Goal: Navigation & Orientation: Find specific page/section

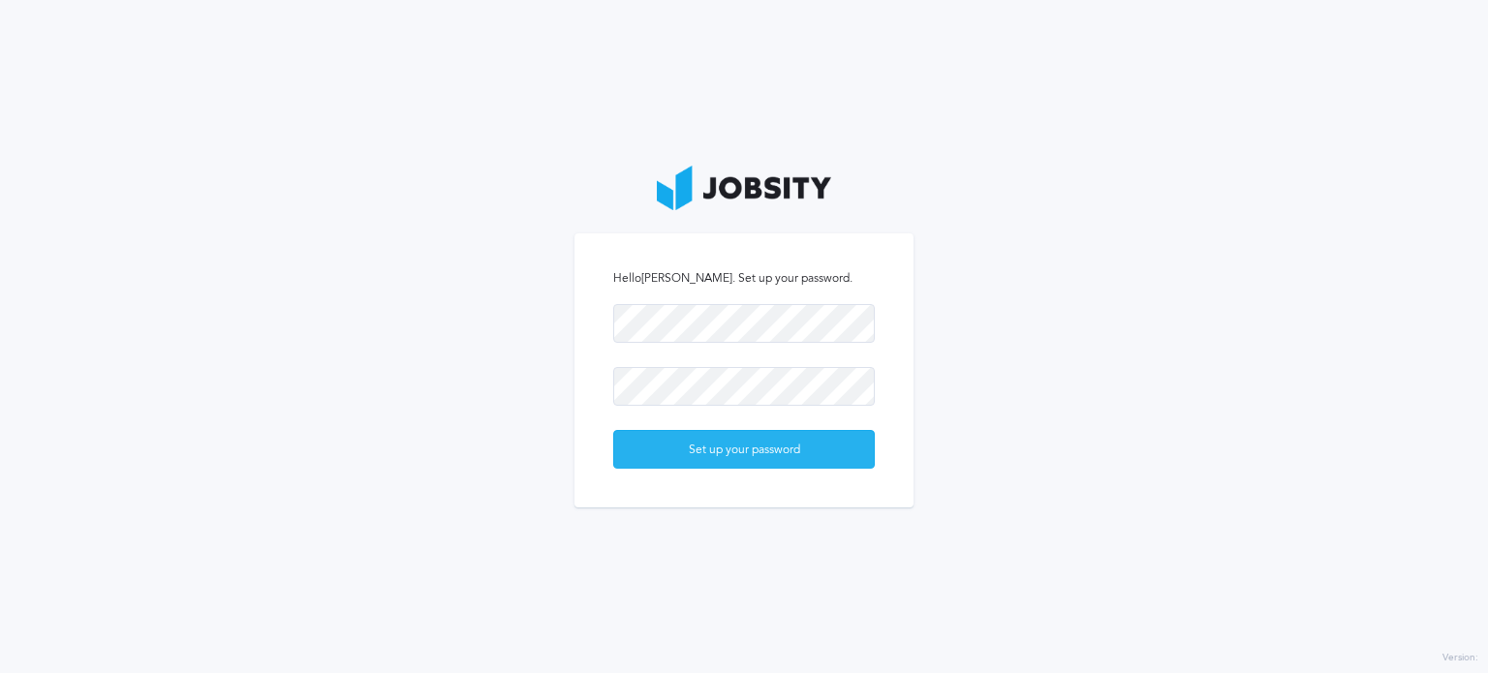
click at [699, 444] on div "Set up your password" at bounding box center [744, 450] width 260 height 39
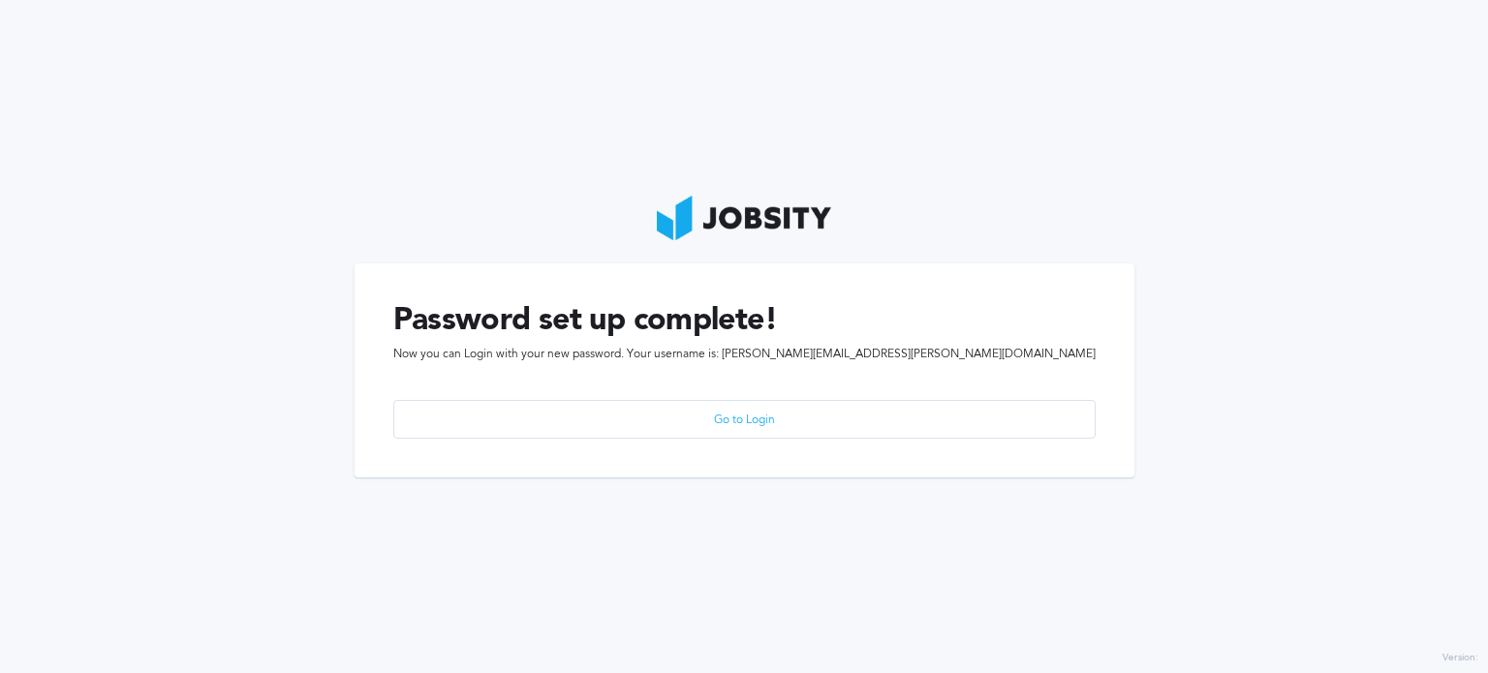
click at [769, 393] on div "Password set up complete! Now you can Login with your new password. Your userna…" at bounding box center [745, 371] width 780 height 214
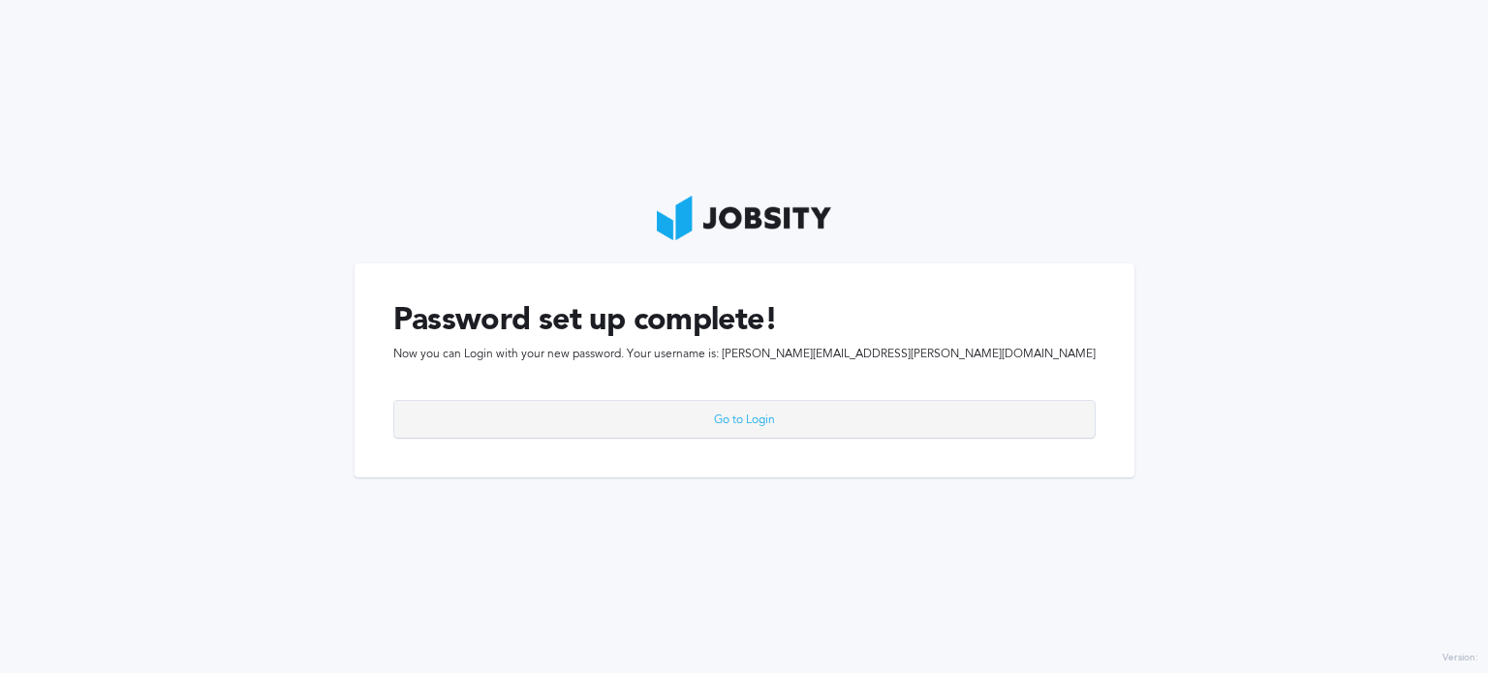
click at [738, 432] on div "Go to Login" at bounding box center [744, 420] width 700 height 39
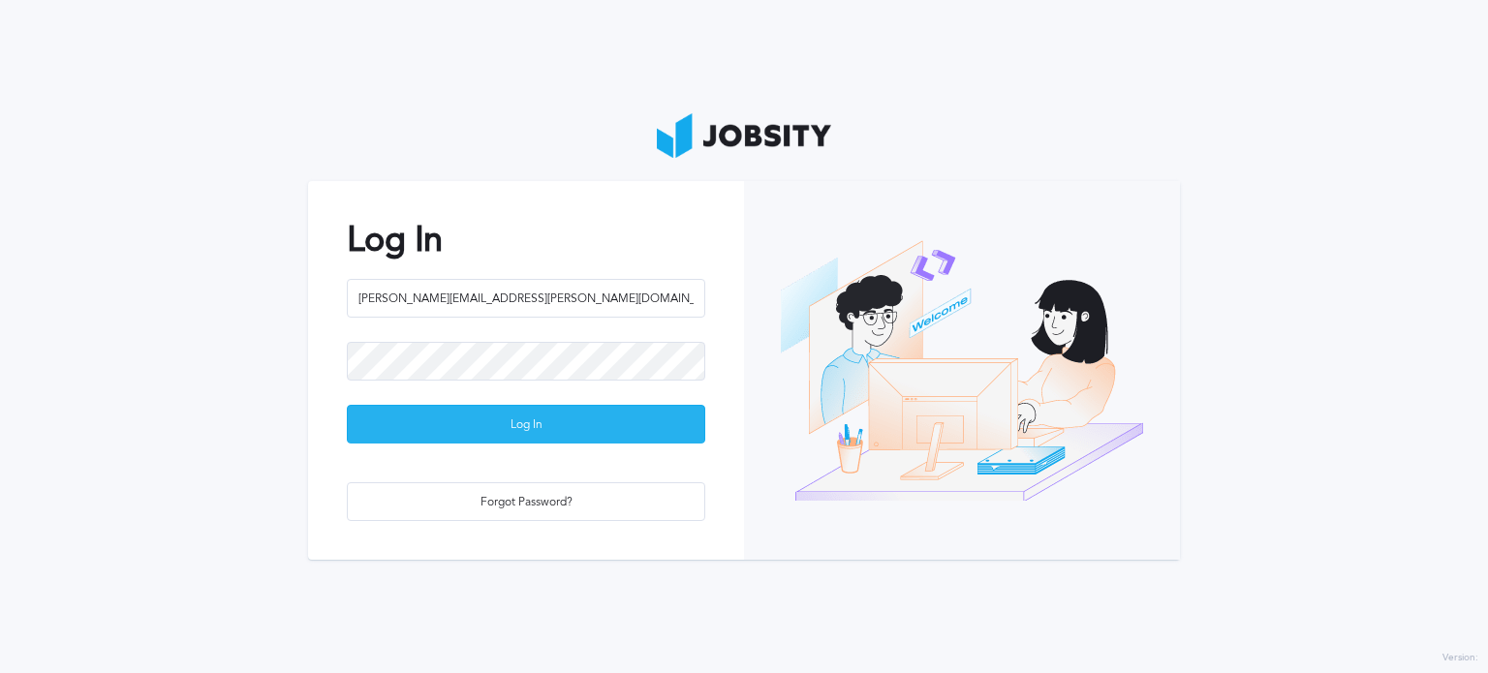
click at [476, 426] on div "Log In" at bounding box center [526, 425] width 357 height 39
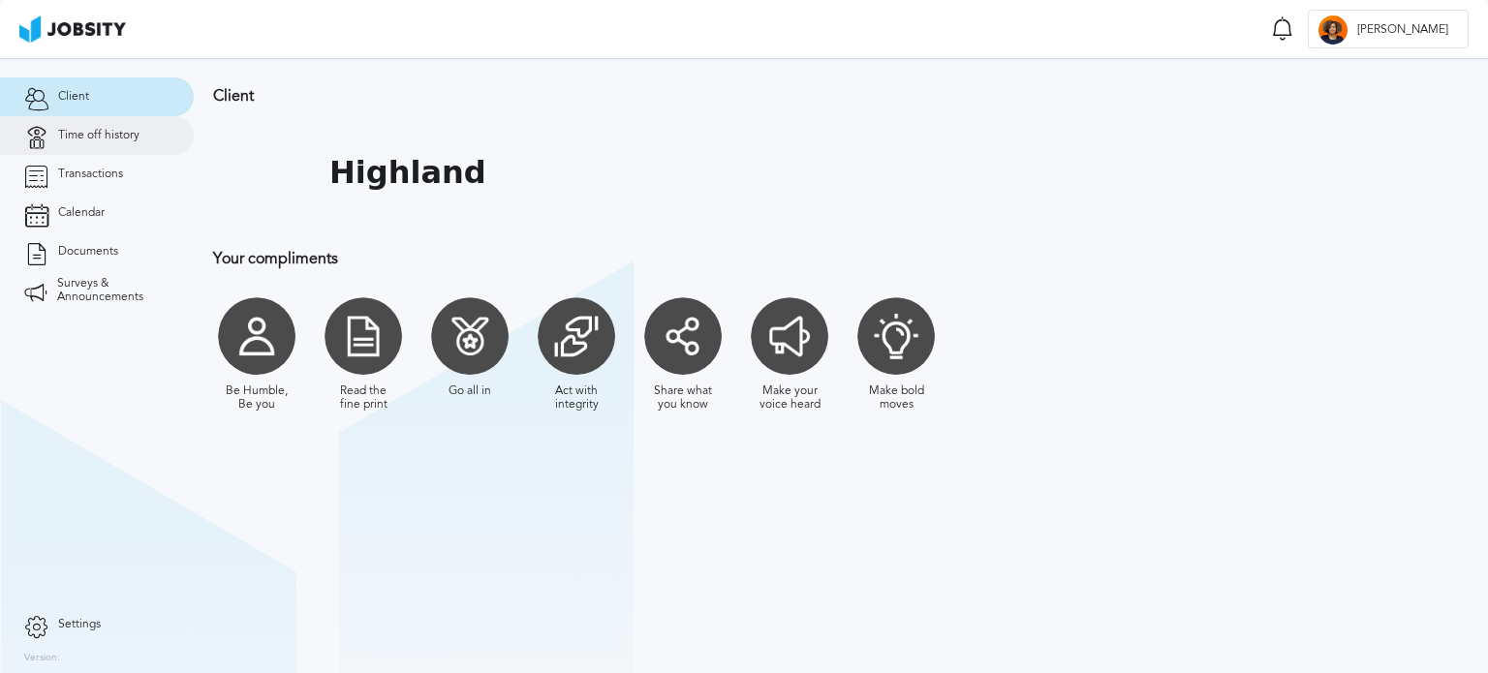
click at [120, 132] on span "Time off history" at bounding box center [98, 136] width 81 height 14
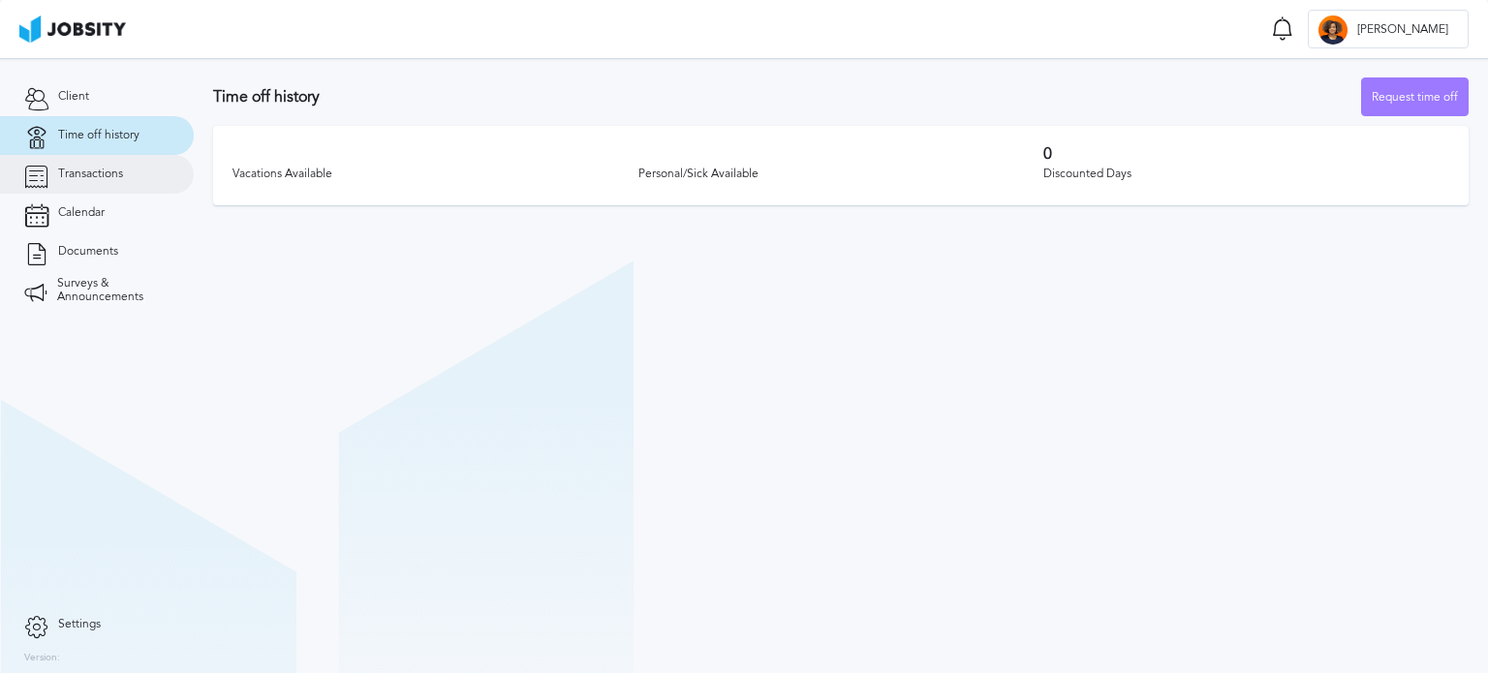
click at [120, 168] on span "Transactions" at bounding box center [90, 175] width 65 height 14
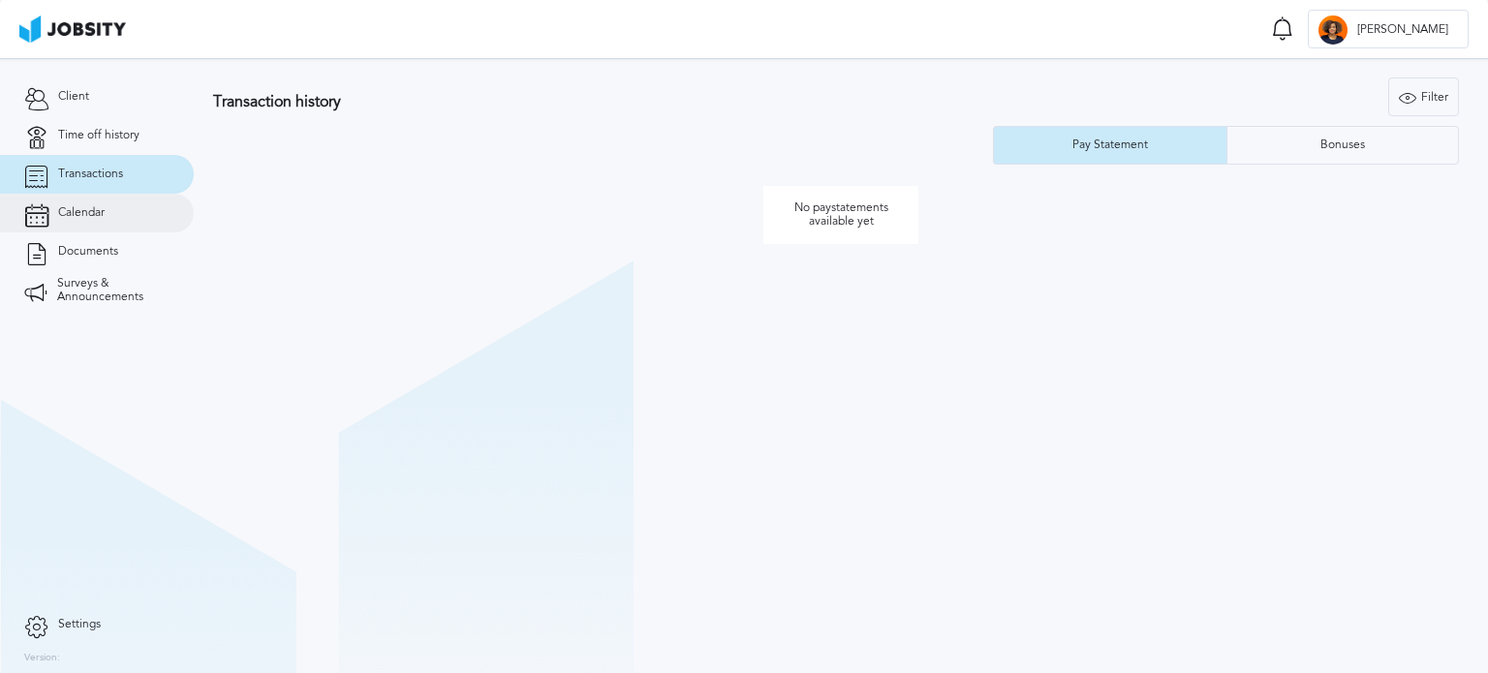
click at [110, 200] on link "Calendar" at bounding box center [97, 213] width 194 height 39
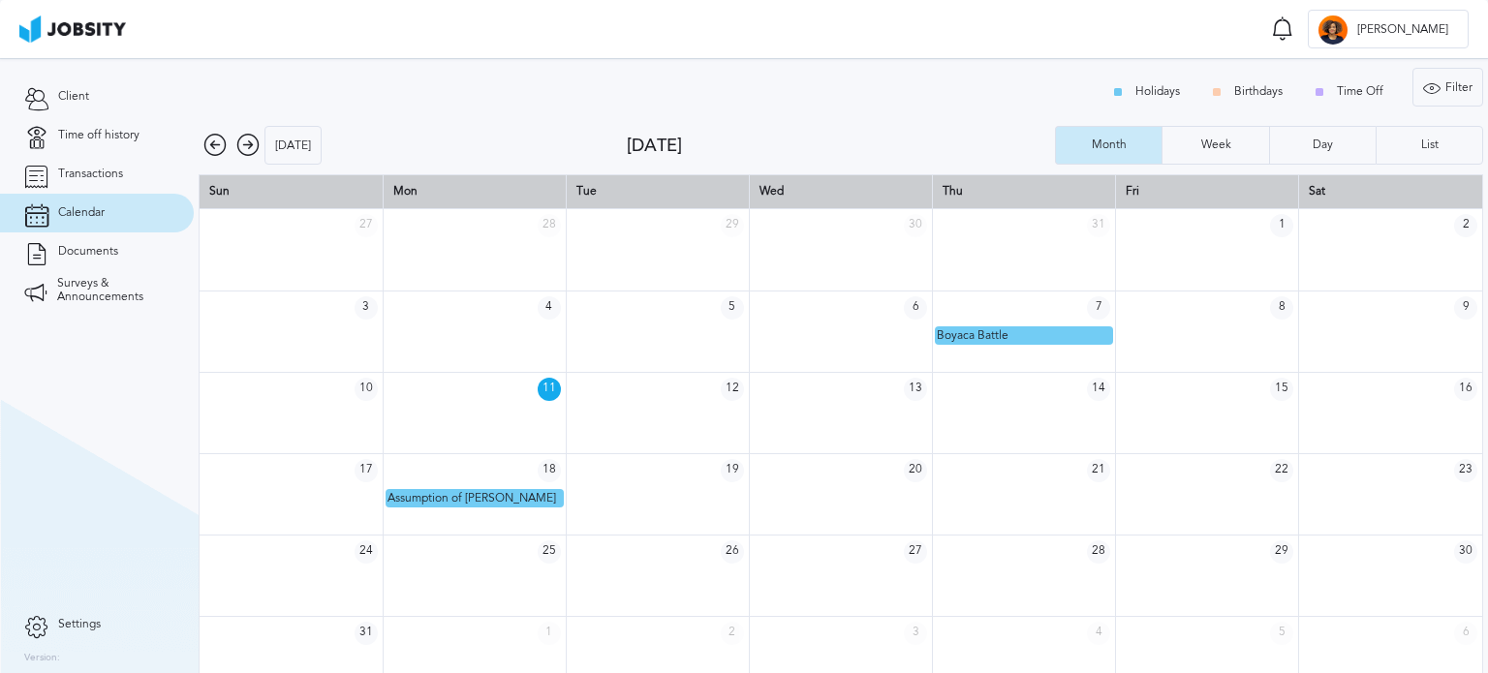
click at [243, 150] on icon at bounding box center [247, 145] width 23 height 23
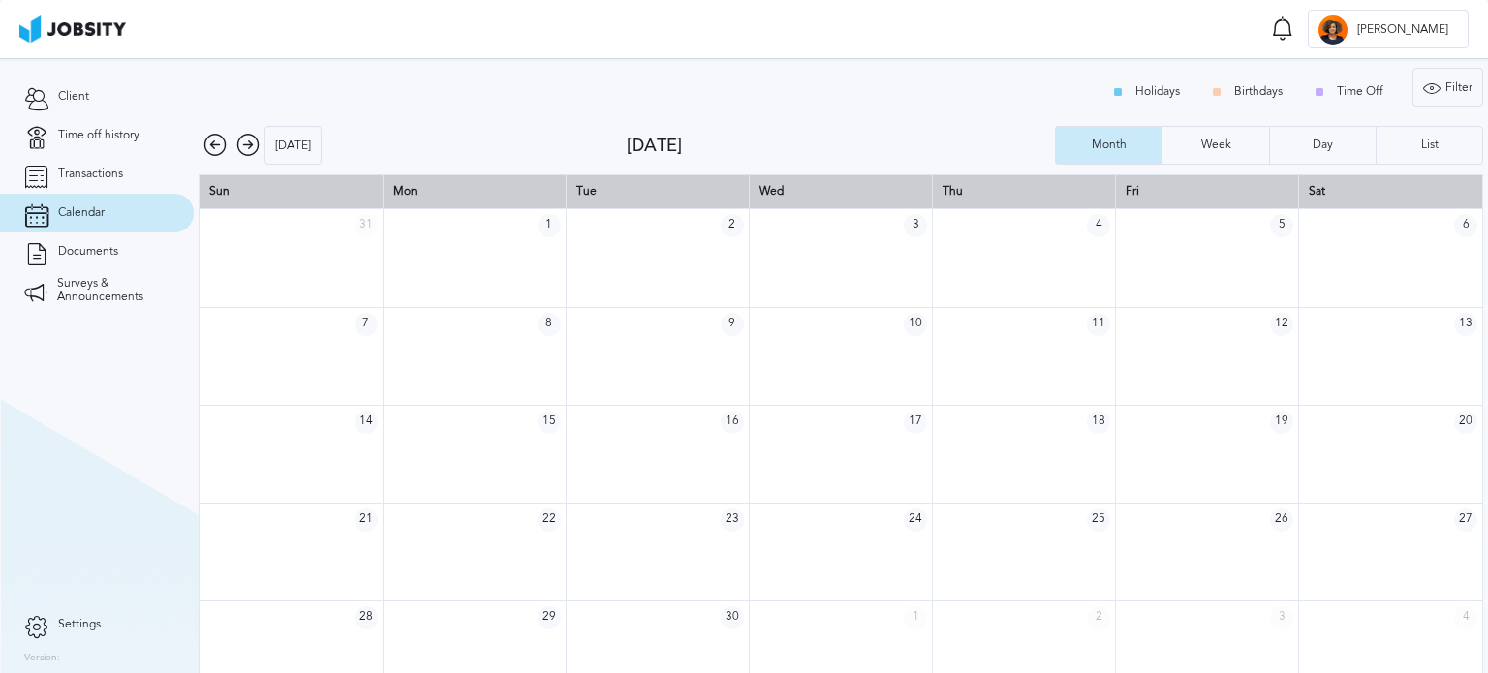
click at [243, 150] on icon at bounding box center [247, 145] width 23 height 23
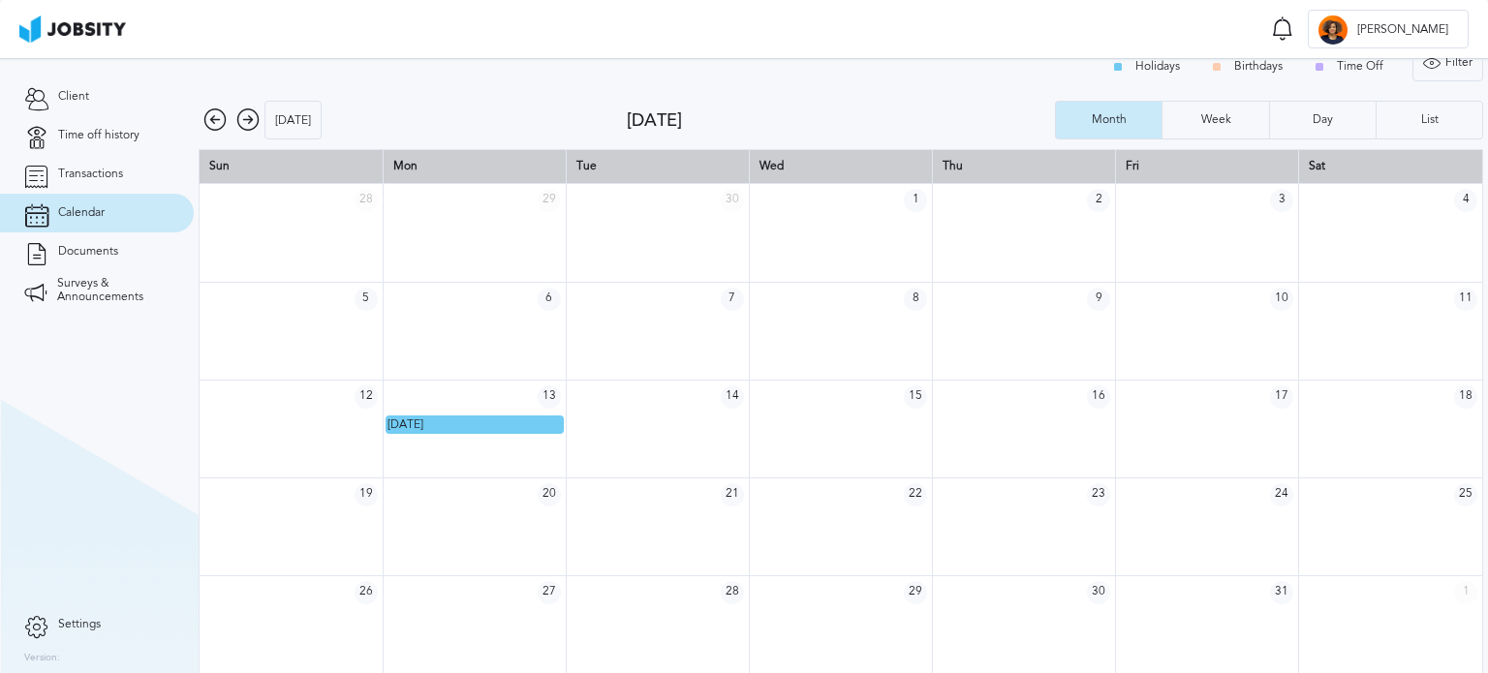
click at [255, 115] on icon at bounding box center [247, 120] width 23 height 23
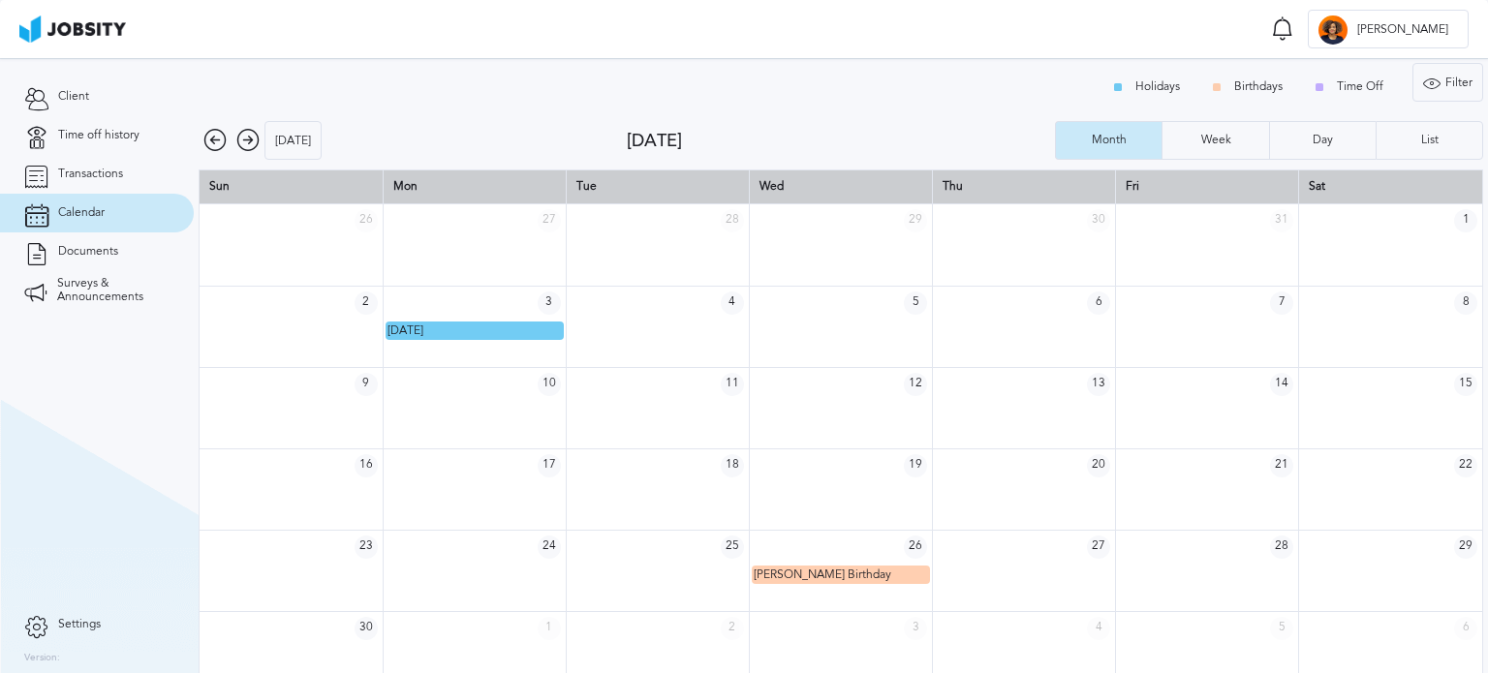
scroll to position [0, 0]
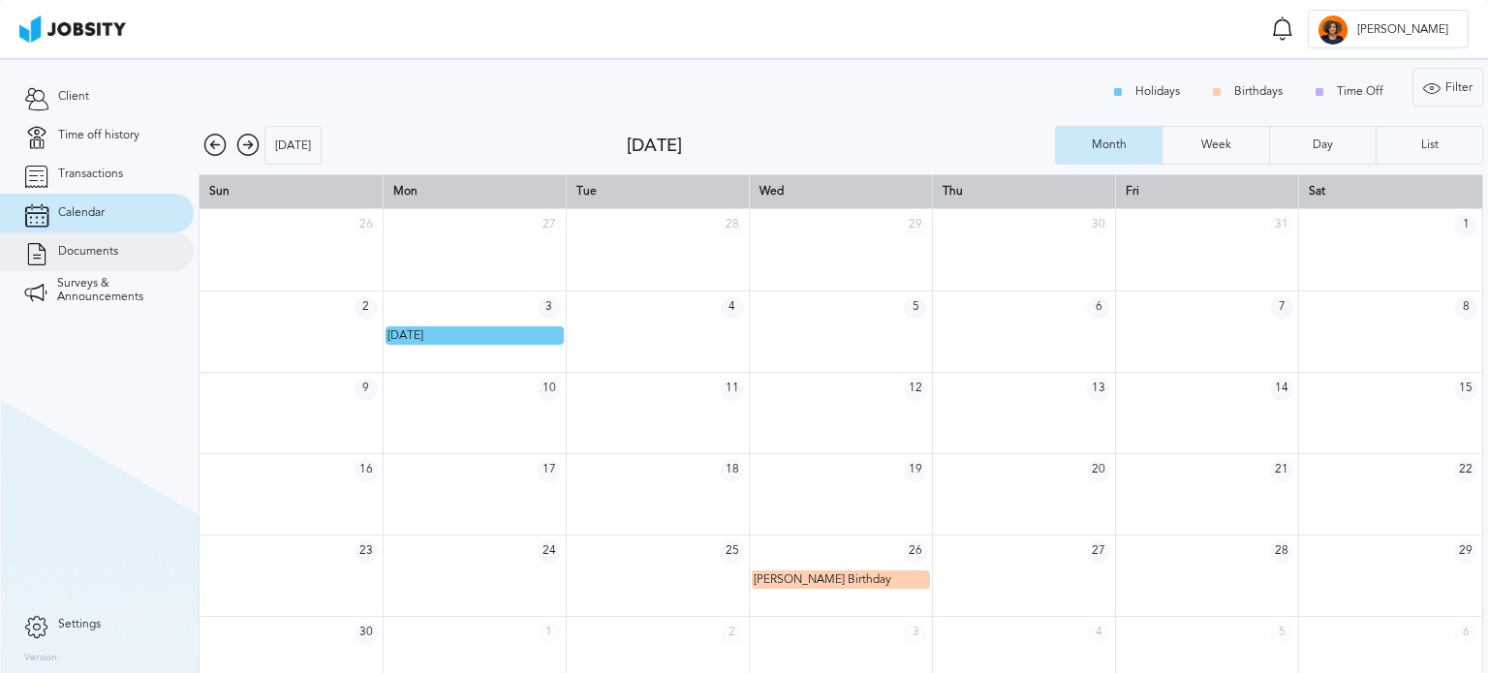
click at [96, 255] on span "Documents" at bounding box center [88, 252] width 60 height 14
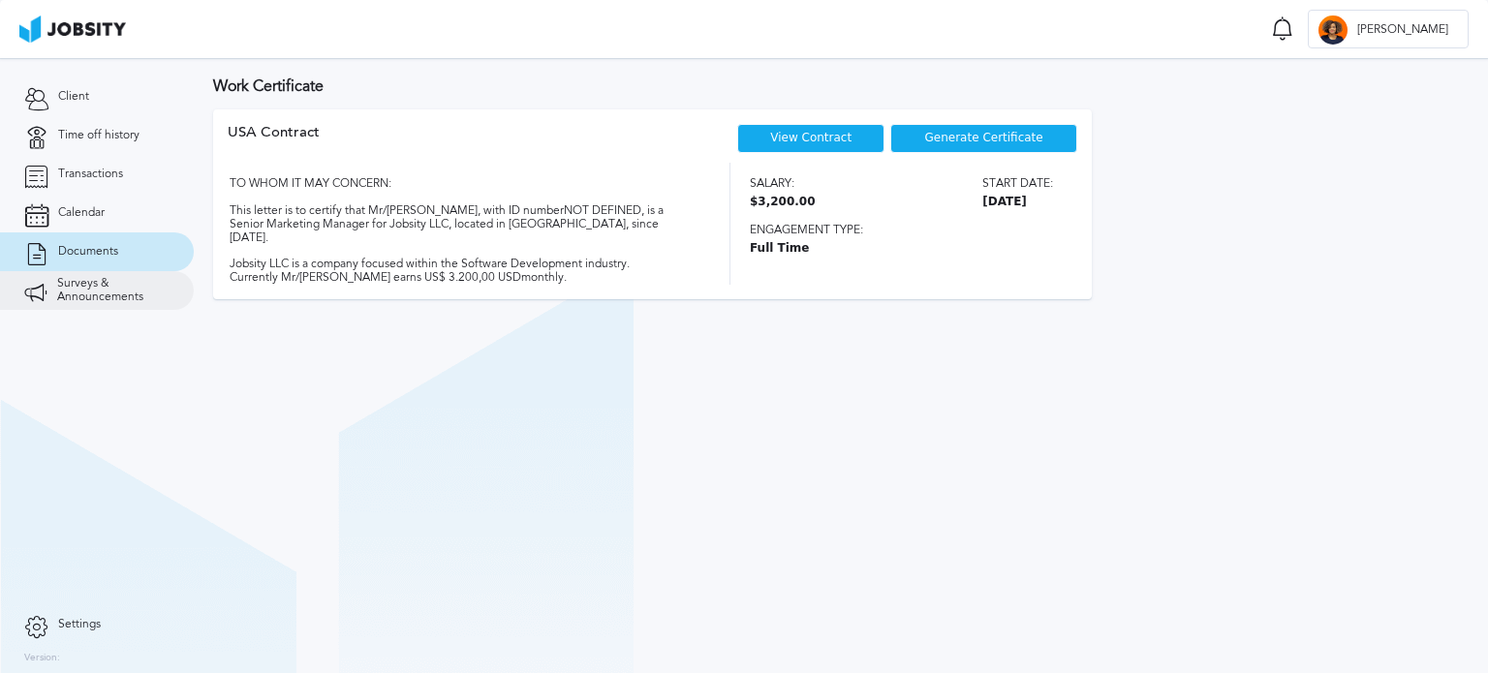
click at [79, 294] on span "Surveys & Announcements" at bounding box center [113, 290] width 112 height 27
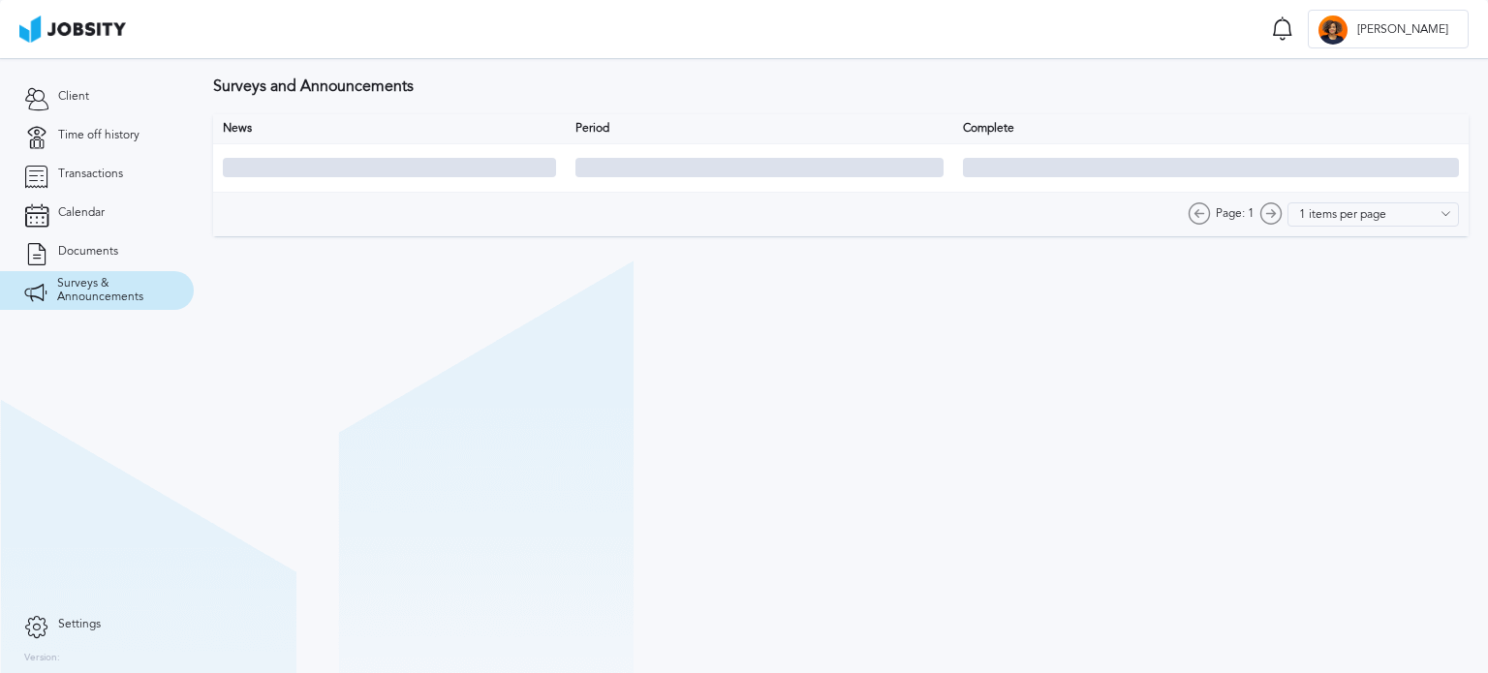
type input "10 items per page"
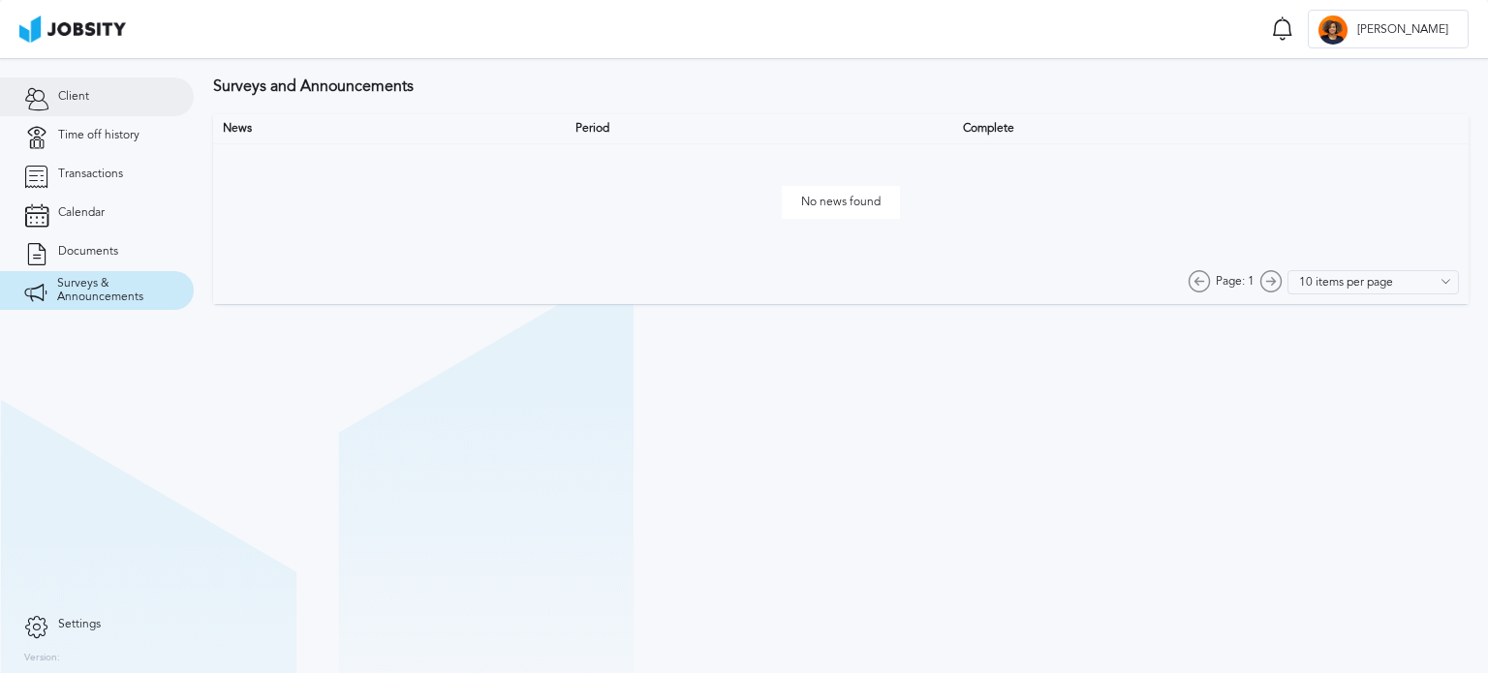
click at [83, 90] on span "Client" at bounding box center [73, 97] width 31 height 14
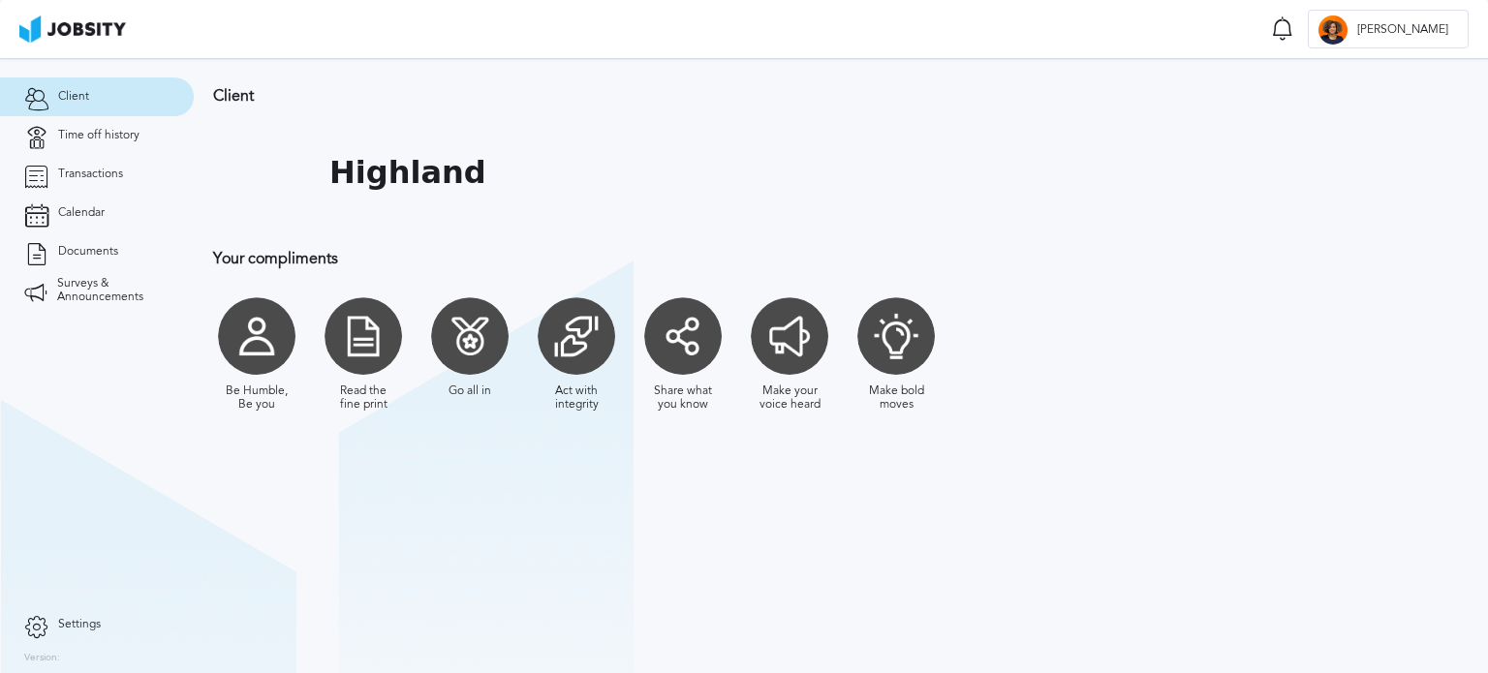
click at [1470, 197] on section "Client Highland Your compliments Be Humble, Be you Read the fine print Go all i…" at bounding box center [841, 365] width 1294 height 615
